Goal: Task Accomplishment & Management: Manage account settings

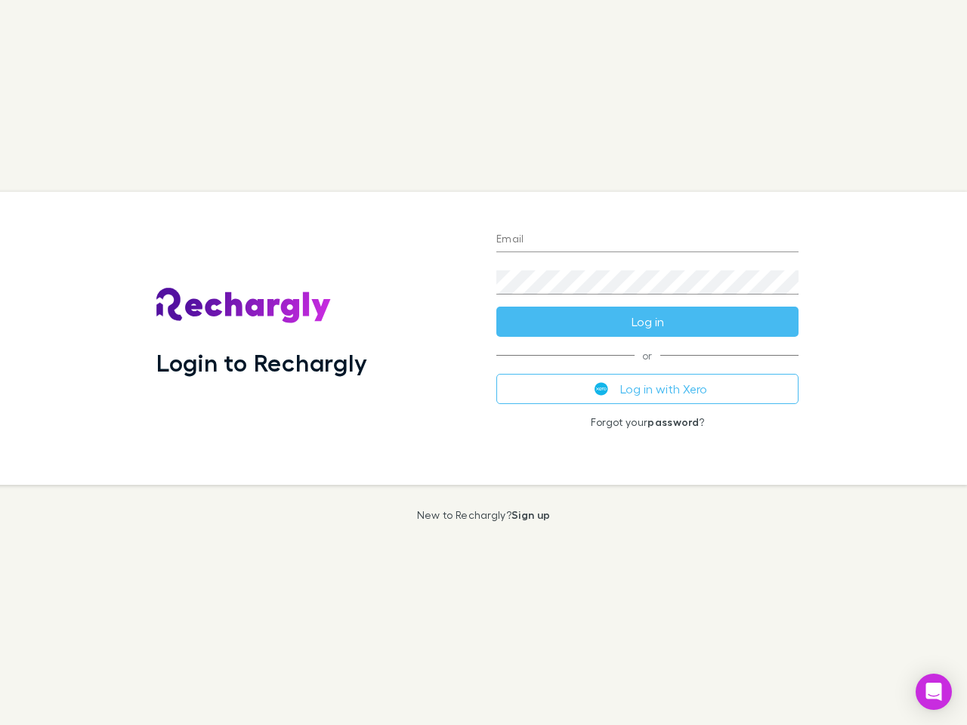
click at [483, 362] on div "Login to Rechargly" at bounding box center [314, 338] width 340 height 293
click at [647, 240] on input "Email" at bounding box center [647, 240] width 302 height 24
click at [647, 322] on button "Log in" at bounding box center [647, 322] width 302 height 30
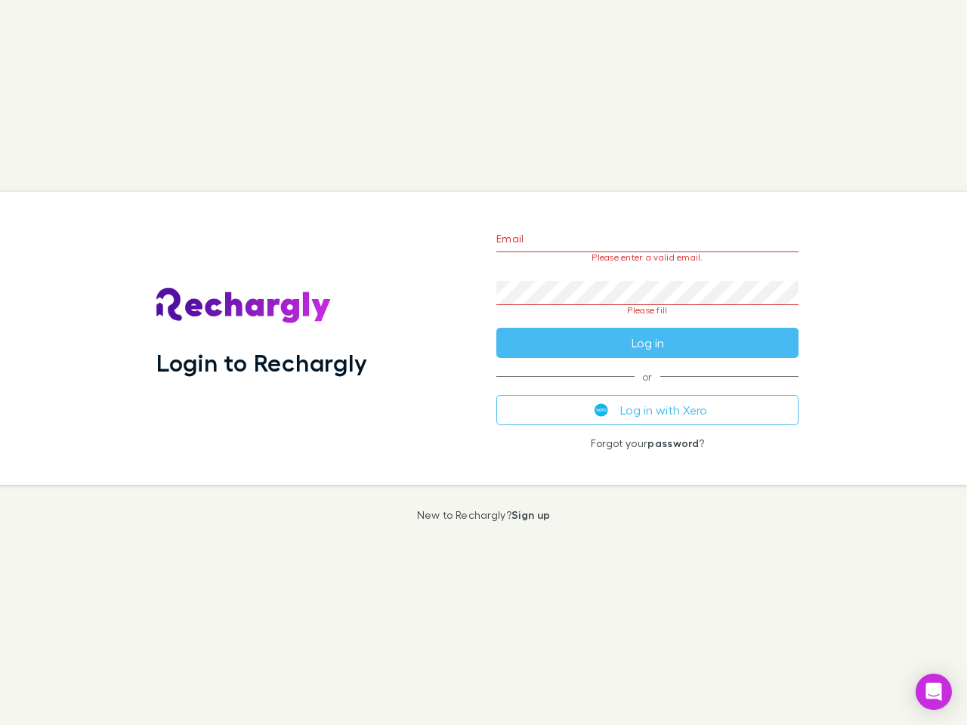
click at [647, 389] on div "Email Please enter a valid email. Password Please fill Log in or Log in with Xe…" at bounding box center [647, 338] width 326 height 293
click at [933, 692] on icon "Open Intercom Messenger" at bounding box center [934, 692] width 16 height 18
